Goal: Navigation & Orientation: Find specific page/section

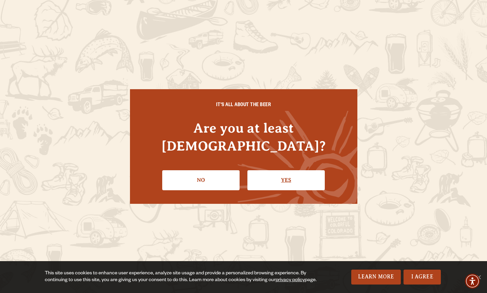
click at [297, 171] on link "Yes" at bounding box center [285, 180] width 77 height 20
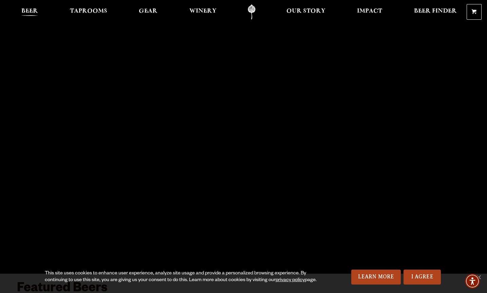
click at [28, 11] on span "Beer" at bounding box center [29, 10] width 17 height 5
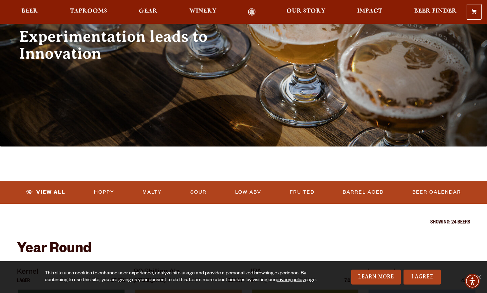
scroll to position [85, 0]
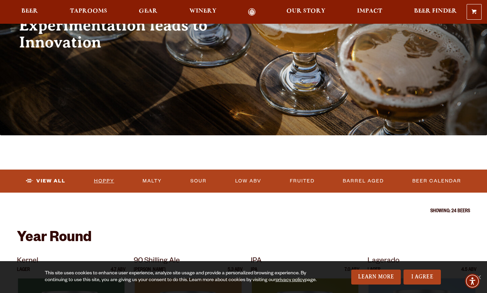
click at [101, 180] on link "Hoppy" at bounding box center [104, 181] width 26 height 16
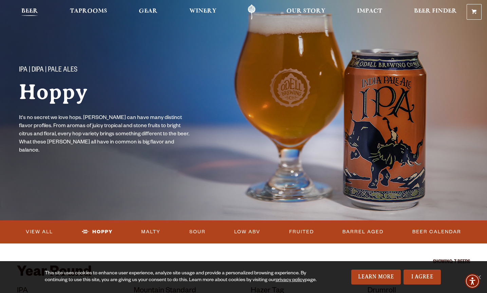
click at [30, 8] on span "Beer" at bounding box center [29, 10] width 17 height 5
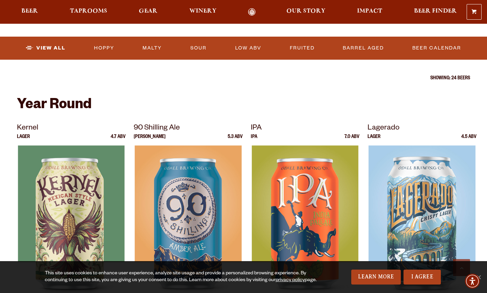
scroll to position [218, 0]
click at [203, 48] on link "Sour" at bounding box center [199, 48] width 22 height 16
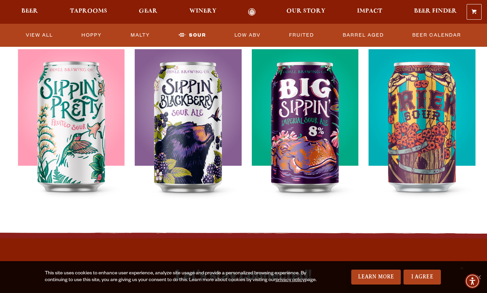
scroll to position [262, 0]
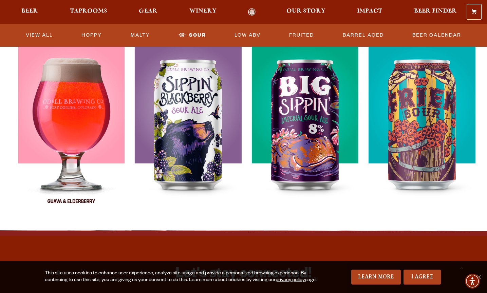
click at [58, 119] on img at bounding box center [71, 132] width 107 height 170
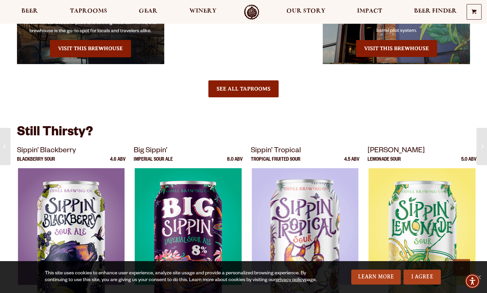
scroll to position [813, 0]
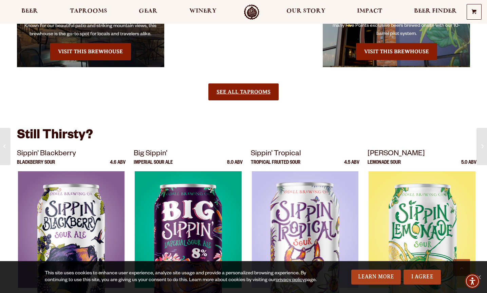
click at [238, 83] on link "See All Taprooms" at bounding box center [243, 91] width 70 height 17
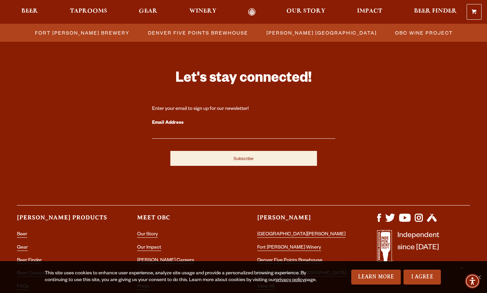
scroll to position [674, 0]
